Goal: Task Accomplishment & Management: Manage account settings

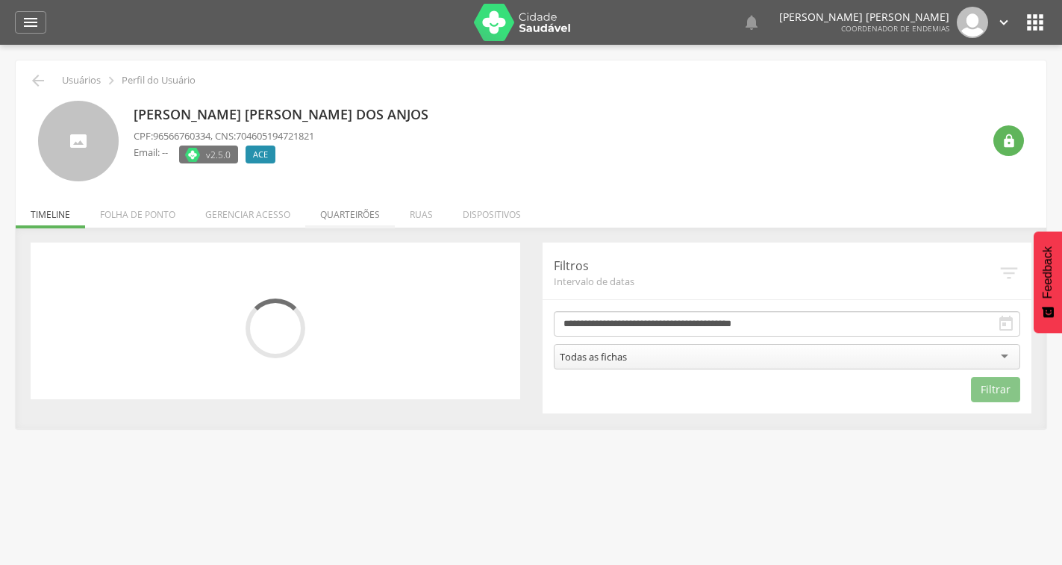
click at [349, 210] on li "Quarteirões" at bounding box center [350, 210] width 90 height 35
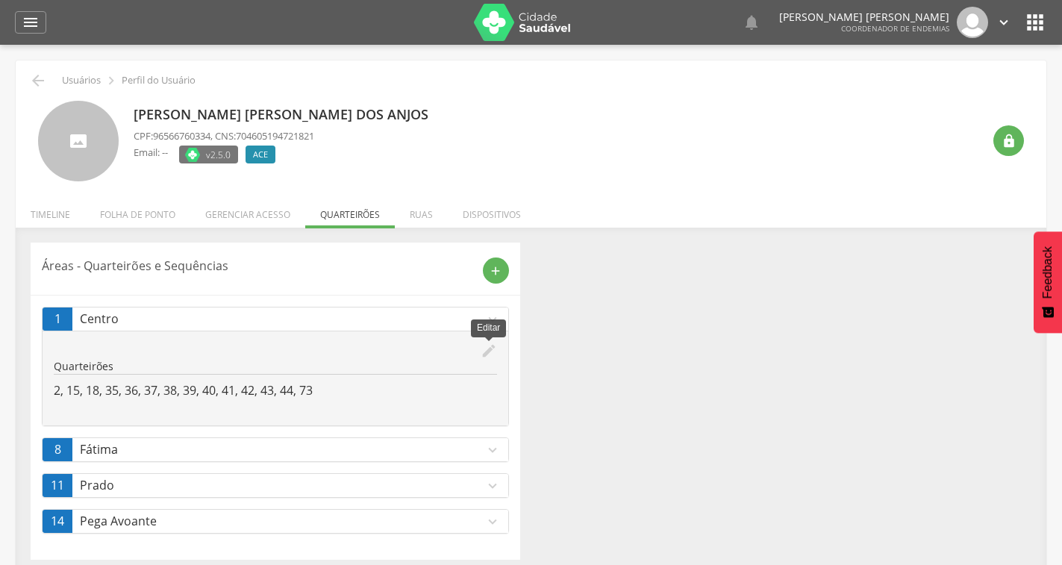
click at [481, 345] on icon "edit" at bounding box center [489, 350] width 16 height 16
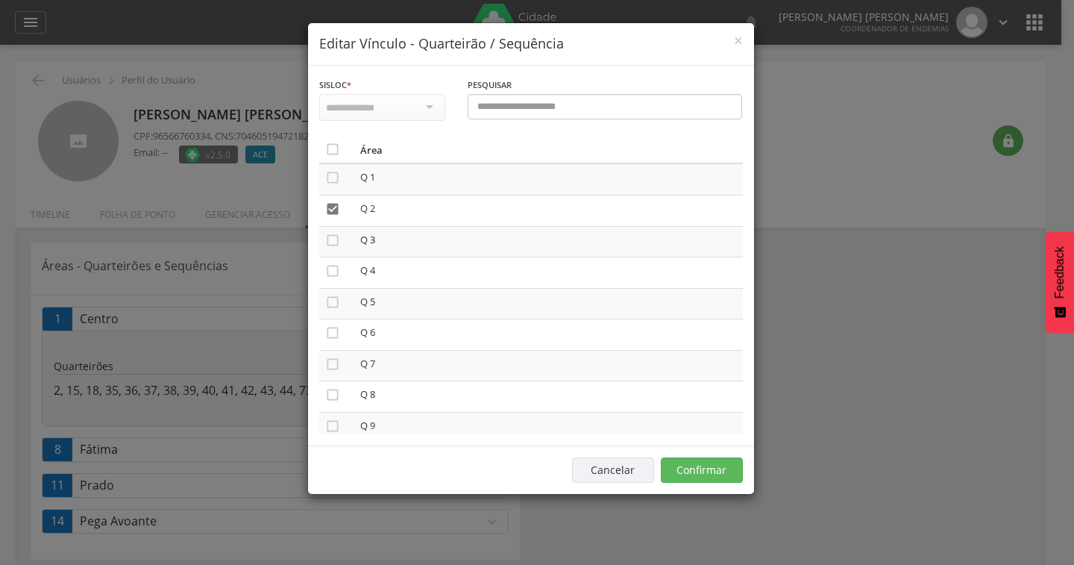
click at [428, 110] on div at bounding box center [382, 107] width 126 height 27
click at [385, 125] on div "**********" at bounding box center [382, 107] width 148 height 60
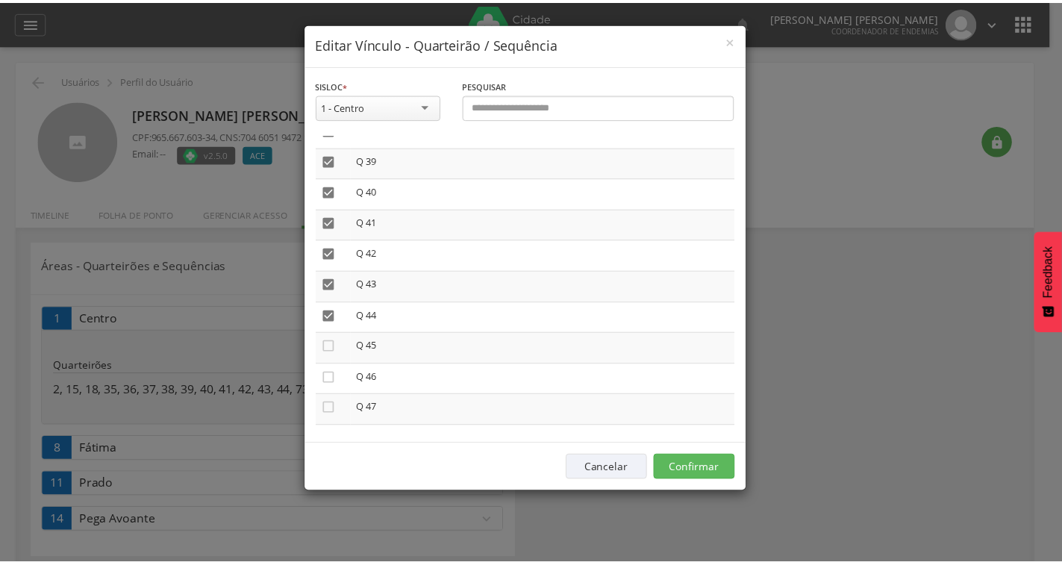
scroll to position [1343, 0]
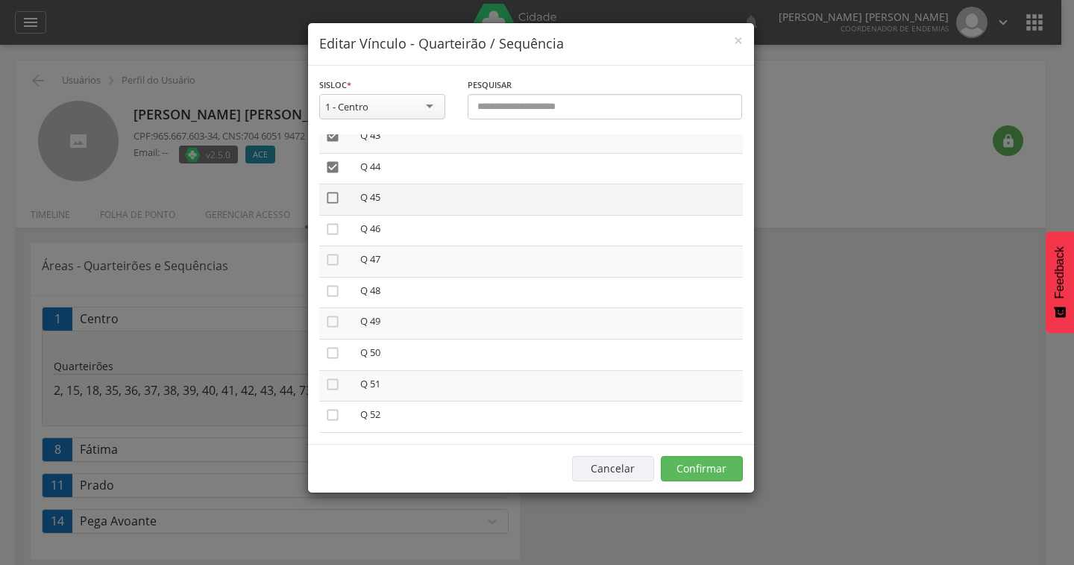
click at [331, 198] on icon "" at bounding box center [332, 197] width 15 height 15
click at [332, 228] on icon "" at bounding box center [332, 229] width 15 height 15
click at [333, 260] on icon "" at bounding box center [332, 259] width 15 height 15
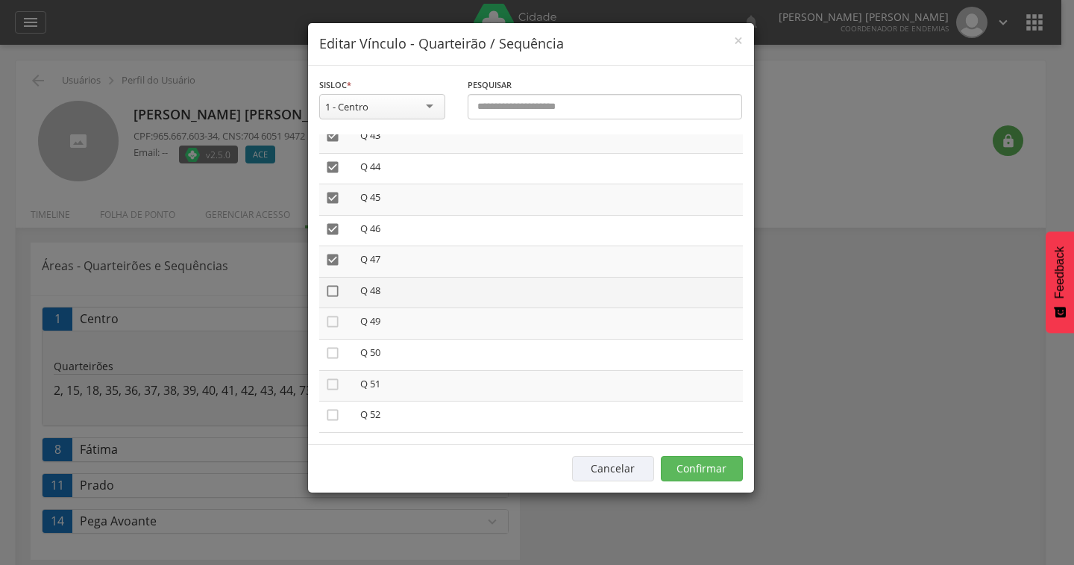
click at [327, 297] on icon "" at bounding box center [332, 291] width 15 height 15
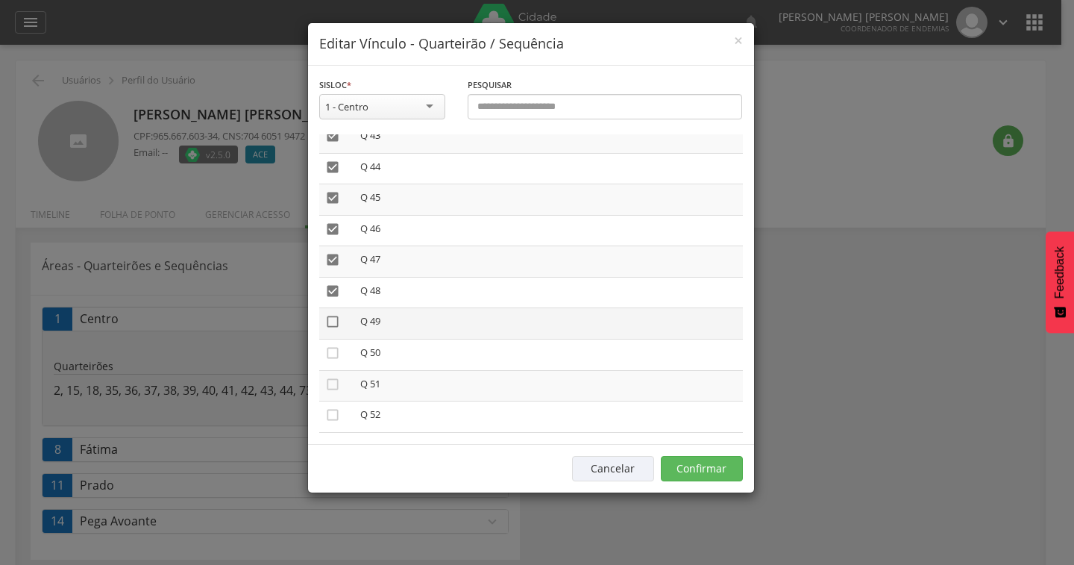
click at [330, 321] on icon "" at bounding box center [332, 321] width 15 height 15
click at [328, 356] on icon "" at bounding box center [332, 352] width 15 height 15
click at [700, 470] on button "Confirmar" at bounding box center [702, 468] width 82 height 25
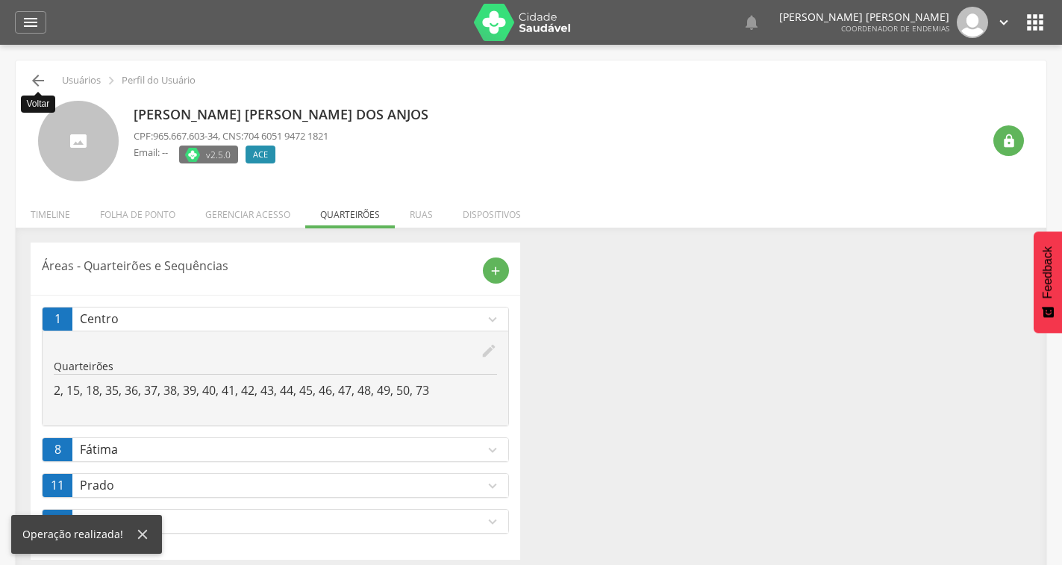
click at [33, 81] on icon "" at bounding box center [38, 81] width 18 height 18
